Goal: Task Accomplishment & Management: Manage account settings

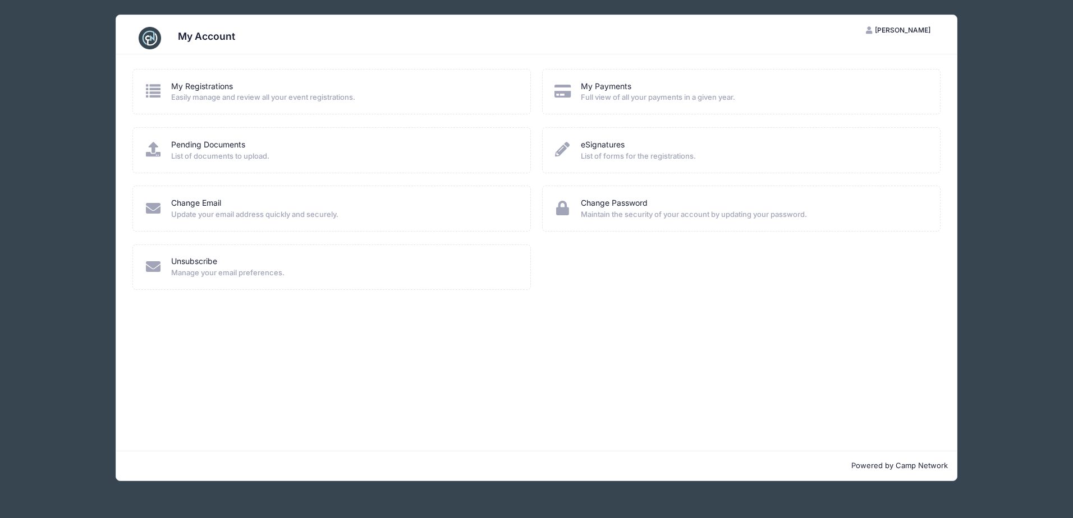
click at [153, 91] on icon at bounding box center [153, 91] width 19 height 15
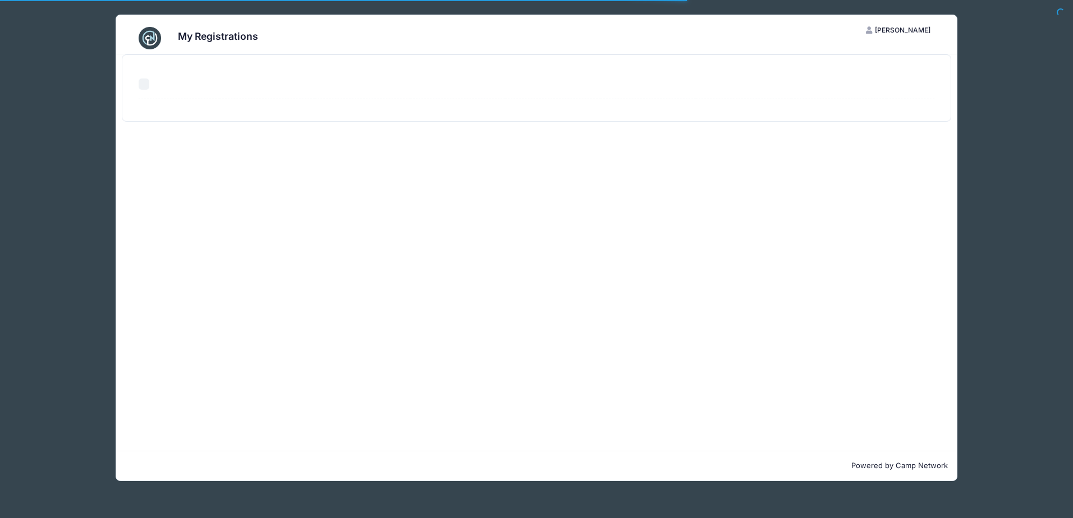
select select "50"
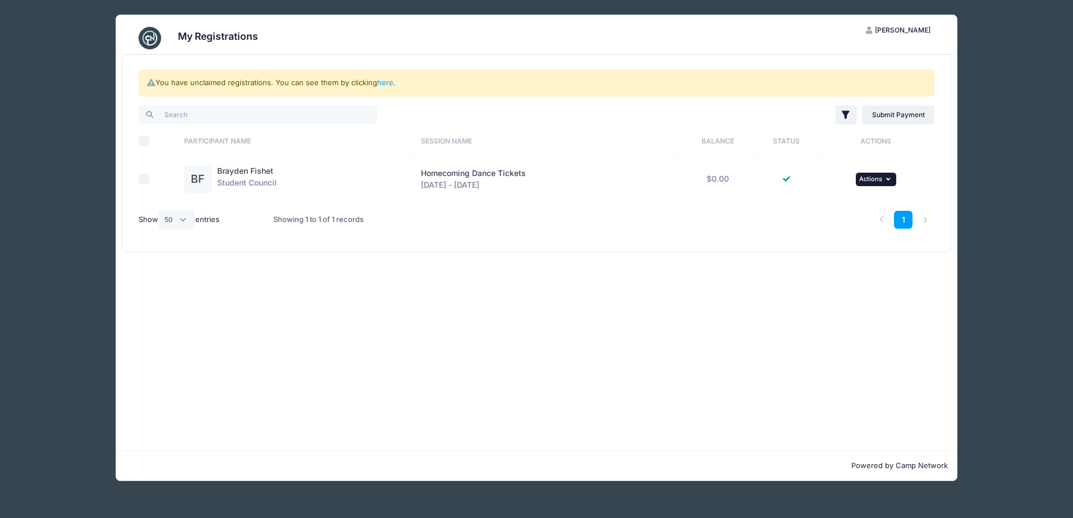
click at [874, 180] on span "Actions" at bounding box center [870, 179] width 23 height 8
click at [859, 222] on link "View Attachments" at bounding box center [840, 225] width 102 height 21
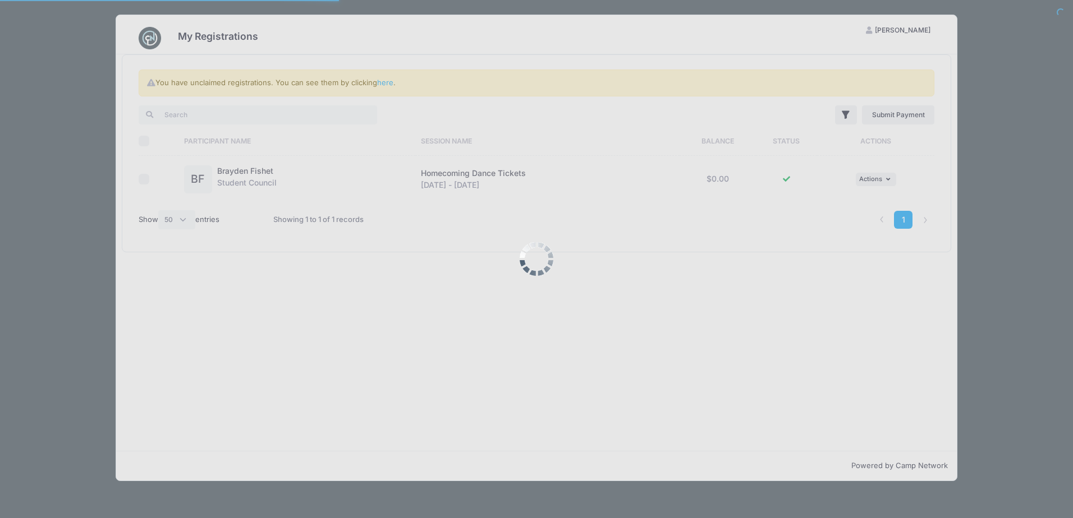
select select "50"
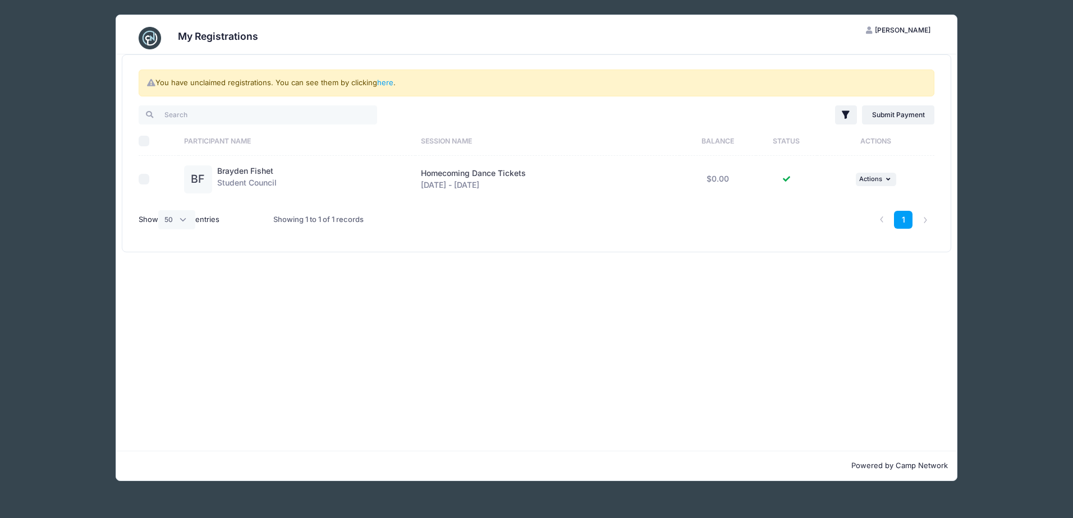
click at [898, 29] on span "[PERSON_NAME]" at bounding box center [903, 30] width 56 height 8
click at [888, 57] on link "My Account" at bounding box center [871, 57] width 130 height 21
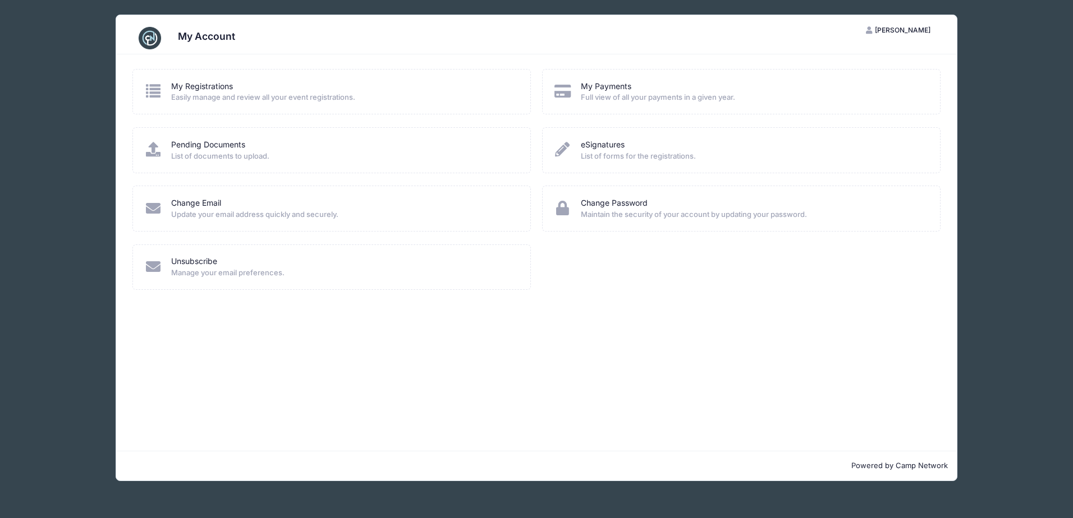
click at [376, 203] on div "Change Email" at bounding box center [343, 203] width 344 height 12
click at [214, 204] on link "Change Email" at bounding box center [196, 203] width 50 height 12
click at [205, 98] on span "Easily manage and review all your event registrations." at bounding box center [343, 97] width 344 height 11
click at [197, 87] on link "My Registrations" at bounding box center [202, 87] width 62 height 12
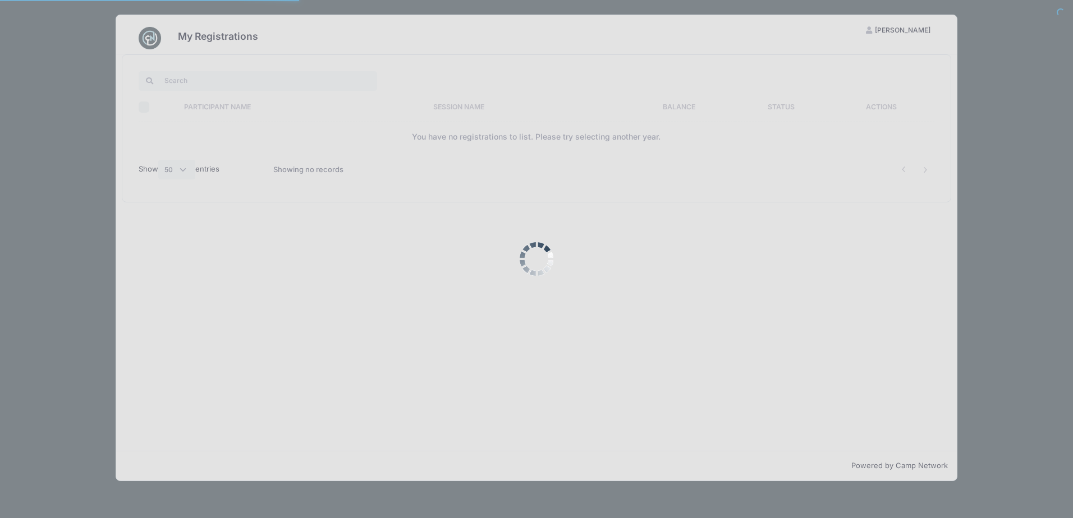
select select "50"
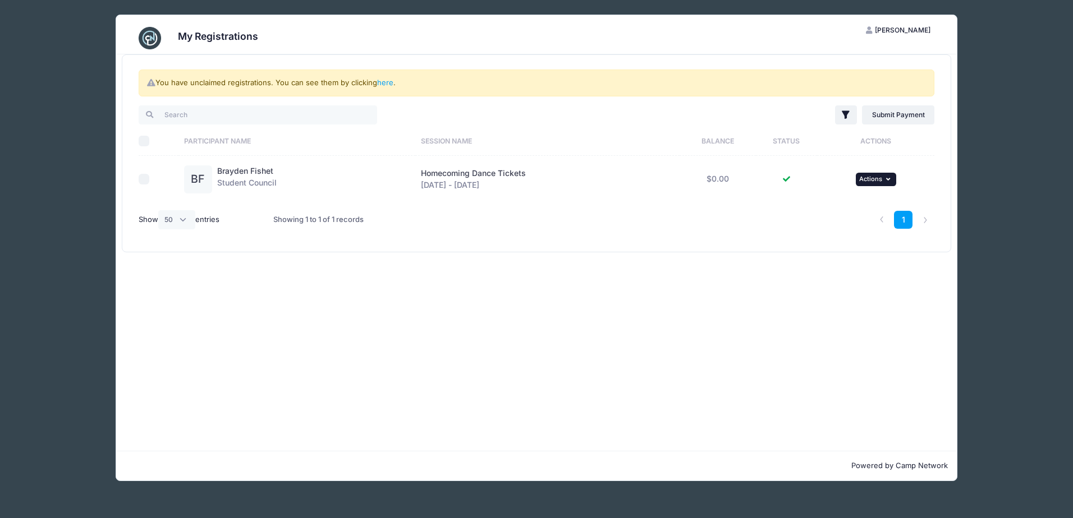
click at [882, 180] on button "... Actions" at bounding box center [875, 179] width 40 height 13
click at [861, 224] on link "View Attachments" at bounding box center [840, 225] width 102 height 21
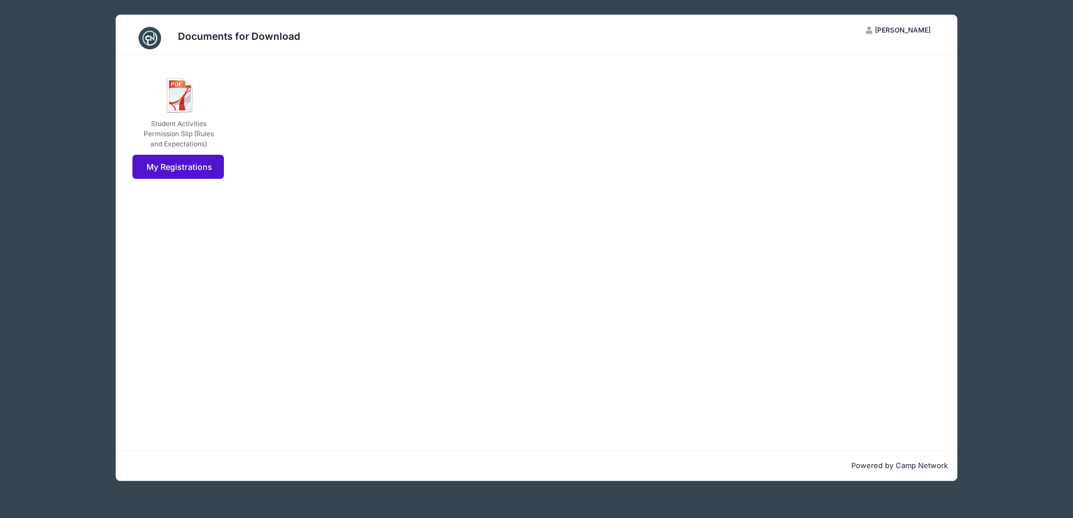
click at [201, 156] on link "My Registrations" at bounding box center [177, 167] width 91 height 24
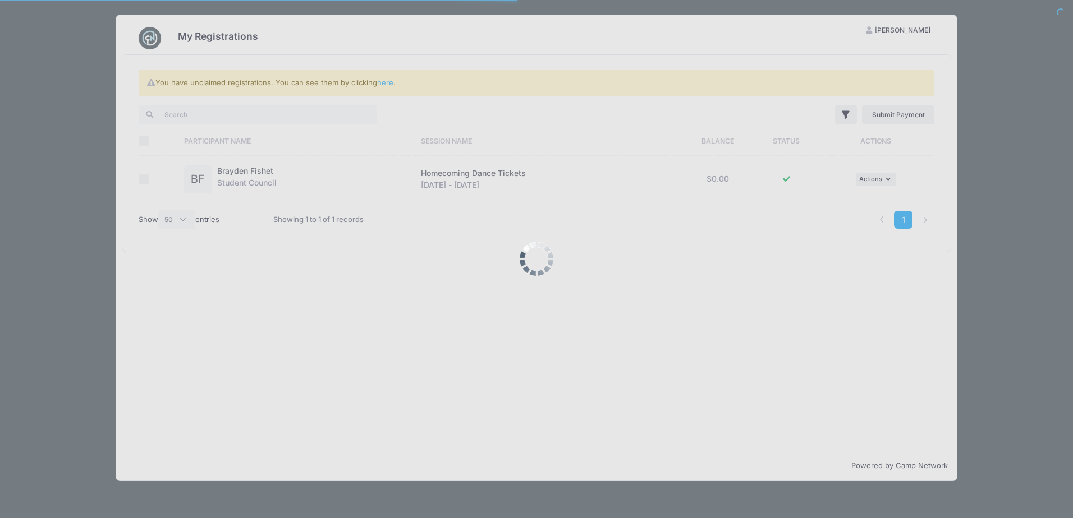
select select "50"
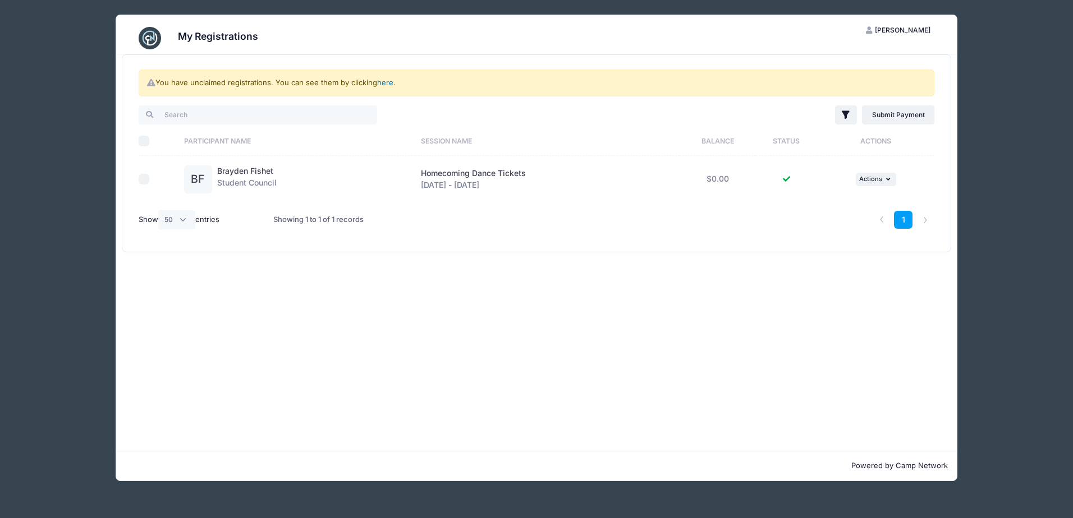
click at [385, 81] on link "here" at bounding box center [385, 82] width 16 height 9
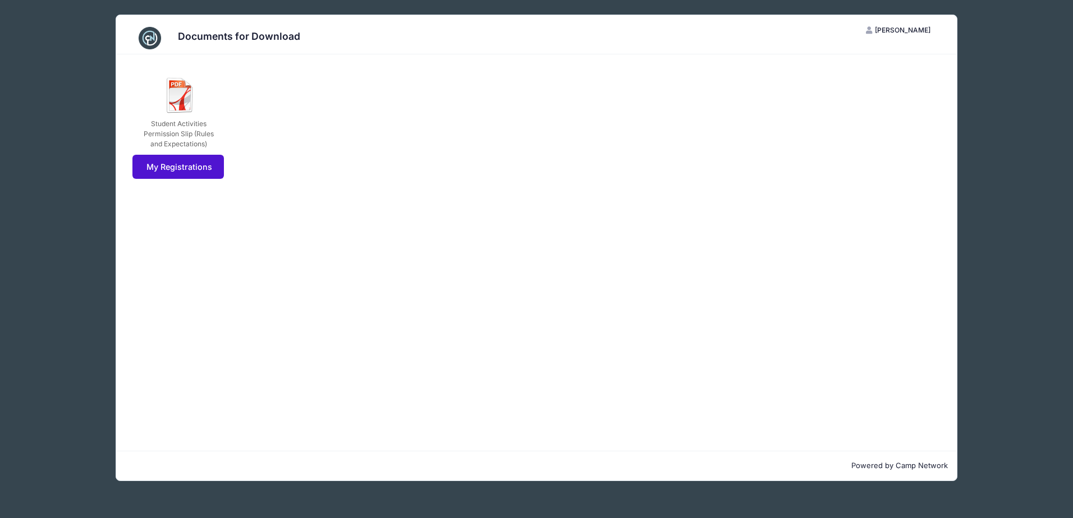
click at [162, 168] on link "My Registrations" at bounding box center [177, 167] width 91 height 24
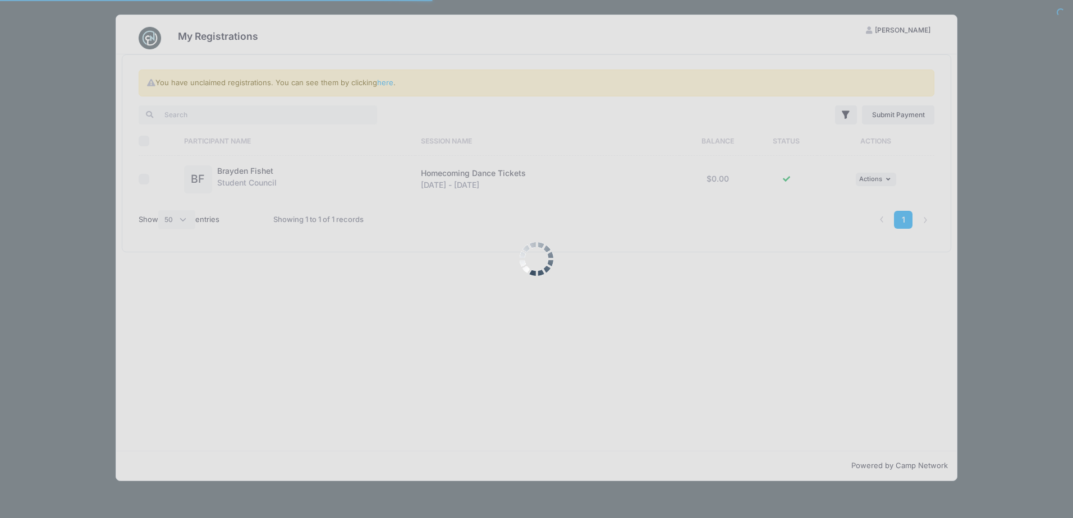
select select "50"
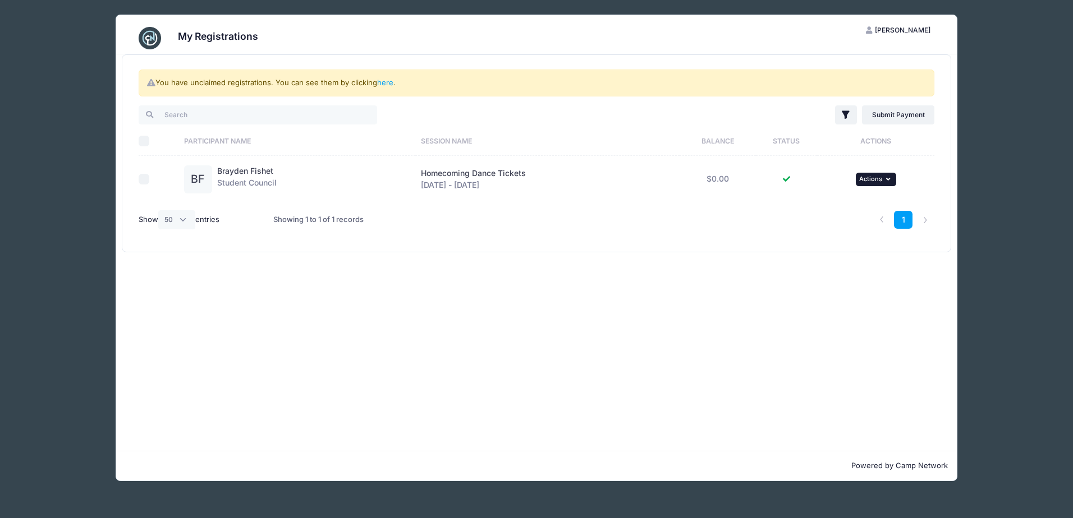
click at [884, 179] on button "... Actions" at bounding box center [875, 179] width 40 height 13
click at [852, 222] on link "View Attachments" at bounding box center [840, 225] width 102 height 21
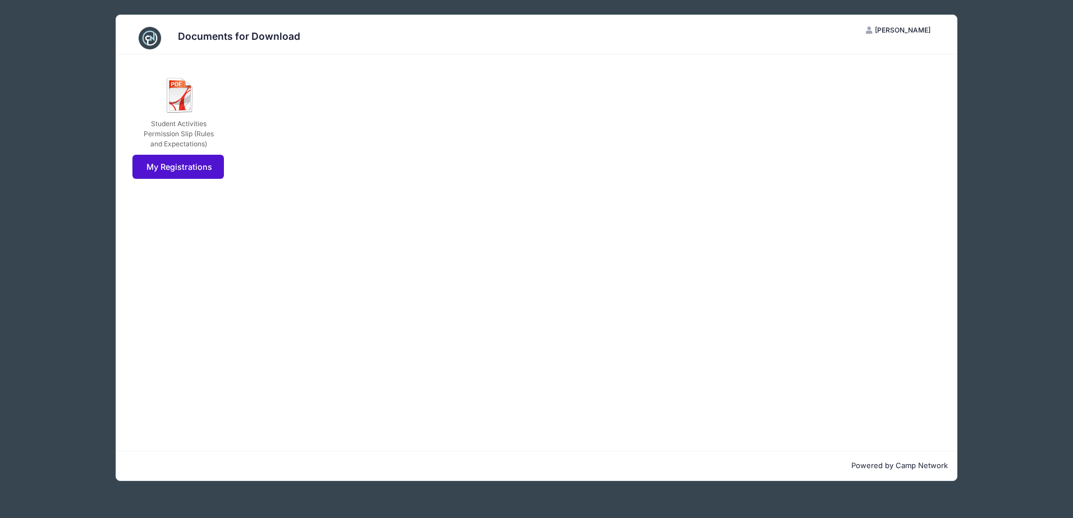
click at [162, 164] on link "My Registrations" at bounding box center [177, 167] width 91 height 24
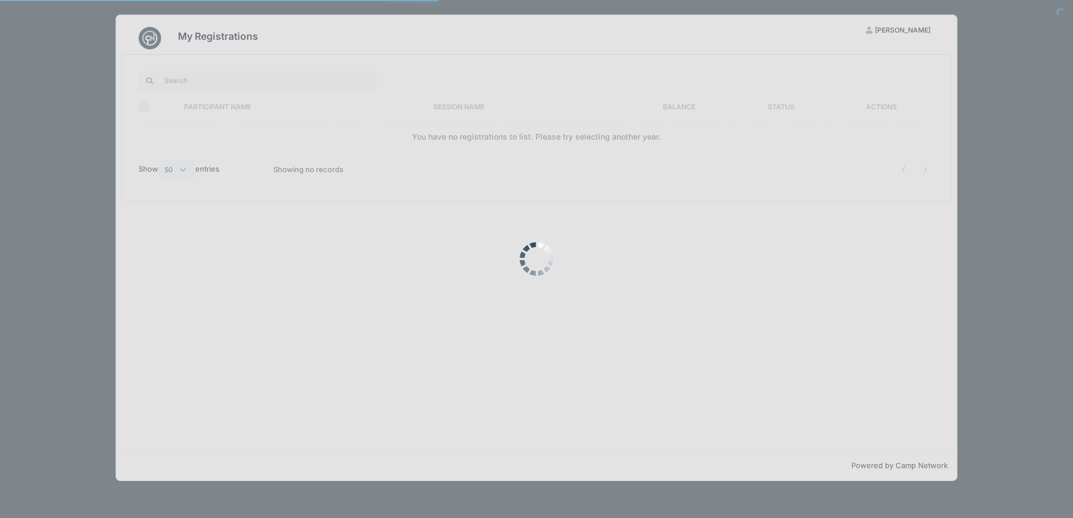
select select "50"
